Goal: Contribute content: Add original content to the website for others to see

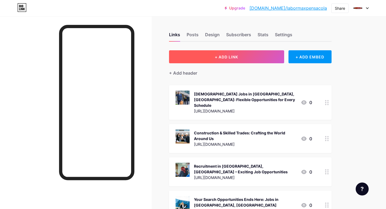
click at [186, 57] on button "+ ADD LINK" at bounding box center [226, 56] width 115 height 13
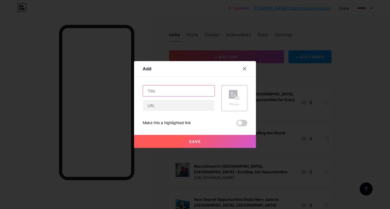
click at [156, 88] on input "text" at bounding box center [178, 91] width 71 height 11
paste input "Build Your Career with Jobs in [GEOGRAPHIC_DATA], [GEOGRAPHIC_DATA]"
type input "Build Your Career with Jobs in [GEOGRAPHIC_DATA], [GEOGRAPHIC_DATA]"
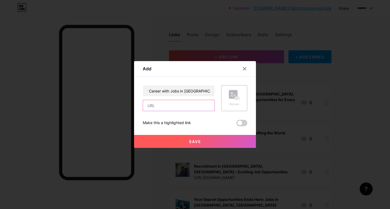
drag, startPoint x: 164, startPoint y: 107, endPoint x: 166, endPoint y: 118, distance: 10.8
click at [164, 107] on input "text" at bounding box center [178, 105] width 71 height 11
paste input "[URL][DOMAIN_NAME]"
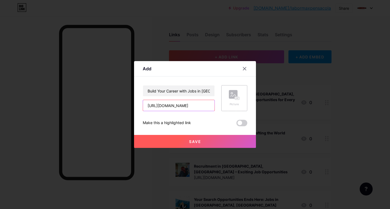
type input "[URL][DOMAIN_NAME]"
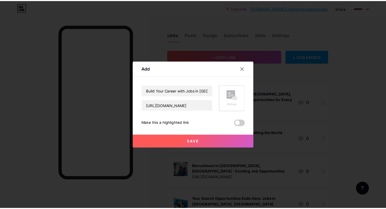
scroll to position [0, 0]
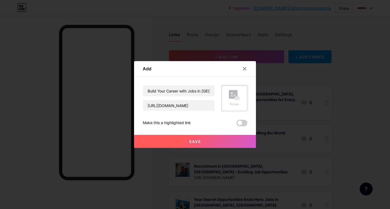
click at [238, 99] on rect at bounding box center [237, 98] width 4 height 3
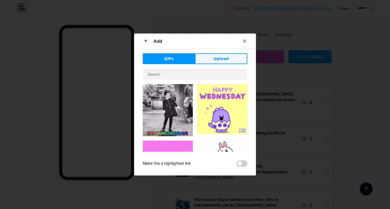
click at [209, 58] on button "Upload" at bounding box center [221, 58] width 52 height 11
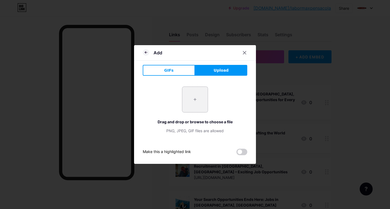
click at [190, 109] on input "file" at bounding box center [194, 99] width 25 height 25
type input "C:\fakepath\Build Your Career with Jobs in Pensacola, FL.jpg"
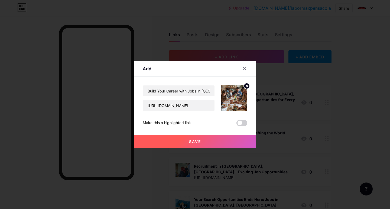
click at [159, 142] on button "Save" at bounding box center [195, 141] width 122 height 13
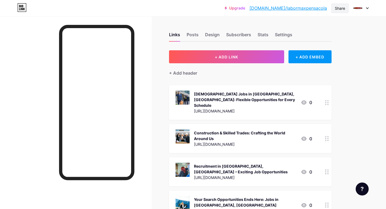
click at [338, 7] on div "Share" at bounding box center [340, 8] width 10 height 6
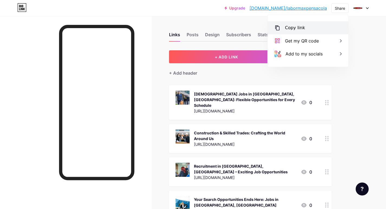
click at [295, 28] on div "Copy link" at bounding box center [295, 28] width 20 height 6
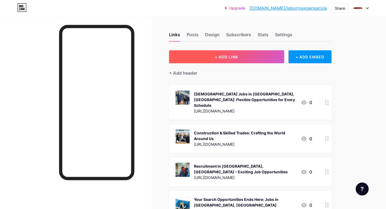
click at [185, 60] on button "+ ADD LINK" at bounding box center [226, 56] width 115 height 13
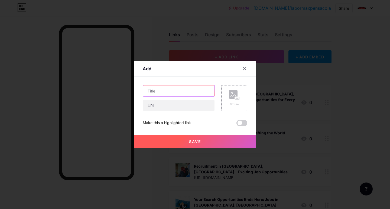
click at [156, 90] on input "text" at bounding box center [178, 91] width 71 height 11
paste input "Hiring Pensacola, [GEOGRAPHIC_DATA]: How to Find the Right Workforce"
type input "Hiring Pensacola, [GEOGRAPHIC_DATA]: How to Find the Right Workforce"
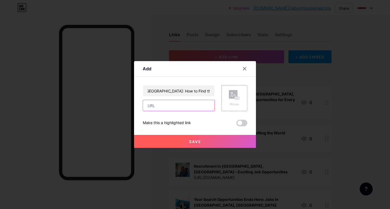
click at [155, 110] on input "text" at bounding box center [178, 105] width 71 height 11
paste input "[URL][DOMAIN_NAME]"
type input "[URL][DOMAIN_NAME]"
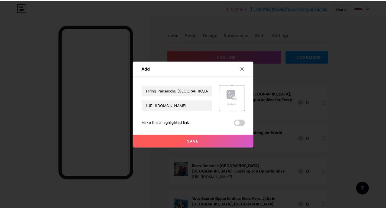
scroll to position [0, 0]
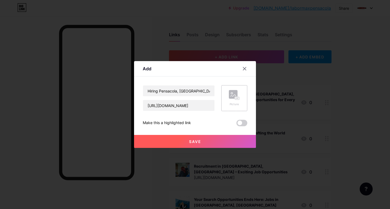
click at [227, 108] on div "Picture" at bounding box center [234, 98] width 26 height 26
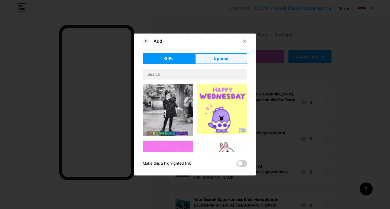
click at [212, 58] on button "Upload" at bounding box center [221, 58] width 52 height 11
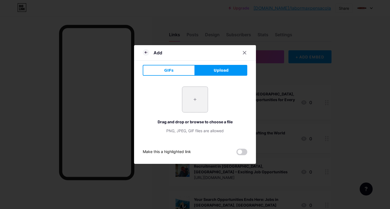
click at [188, 100] on input "file" at bounding box center [194, 99] width 25 height 25
type input "C:\fakepath\Hiring Pensacola, [GEOGRAPHIC_DATA] How to Find the Right Workforce…"
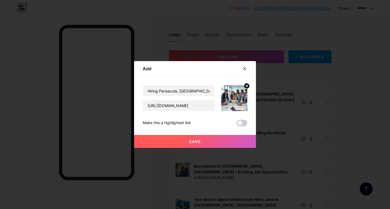
click at [181, 140] on button "Save" at bounding box center [195, 141] width 122 height 13
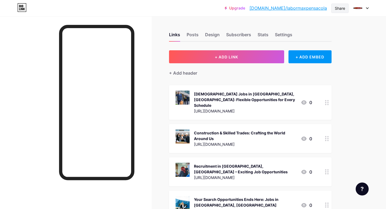
click at [338, 8] on div "Share" at bounding box center [340, 8] width 10 height 6
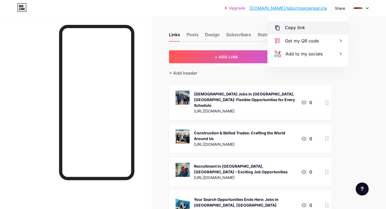
click at [288, 29] on div "Copy link" at bounding box center [295, 28] width 20 height 6
